Goal: Task Accomplishment & Management: Use online tool/utility

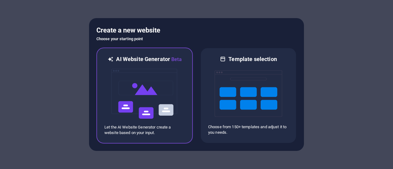
click at [152, 95] on img at bounding box center [145, 93] width 68 height 61
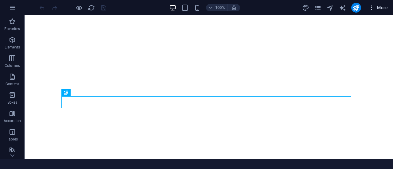
click at [381, 6] on span "More" at bounding box center [378, 8] width 19 height 6
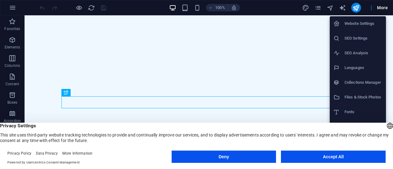
drag, startPoint x: 384, startPoint y: 8, endPoint x: 372, endPoint y: 8, distance: 12.3
click at [384, 7] on div at bounding box center [196, 84] width 393 height 169
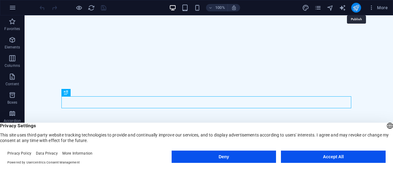
click at [355, 7] on icon "publish" at bounding box center [356, 7] width 7 height 7
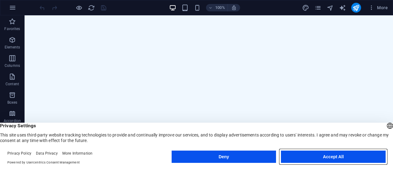
drag, startPoint x: 326, startPoint y: 157, endPoint x: 337, endPoint y: 134, distance: 26.1
click at [326, 157] on button "Accept All" at bounding box center [333, 157] width 105 height 12
